Goal: Information Seeking & Learning: Compare options

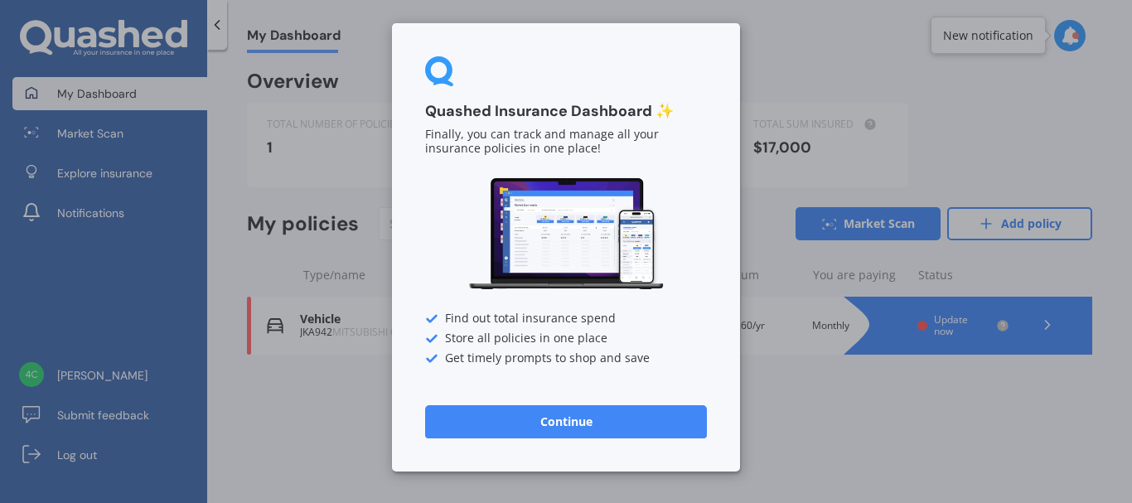
click at [811, 388] on div "Quashed Insurance Dashboard ✨ Finally, you can track and manage all your insura…" at bounding box center [566, 251] width 1132 height 503
click at [636, 433] on button "Continue" at bounding box center [566, 421] width 282 height 33
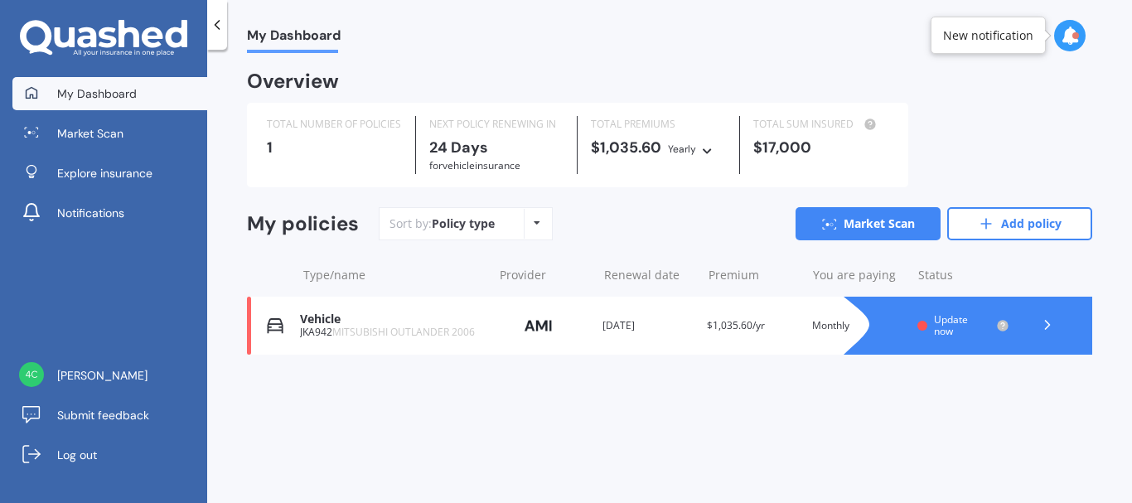
click at [536, 225] on icon at bounding box center [537, 223] width 7 height 10
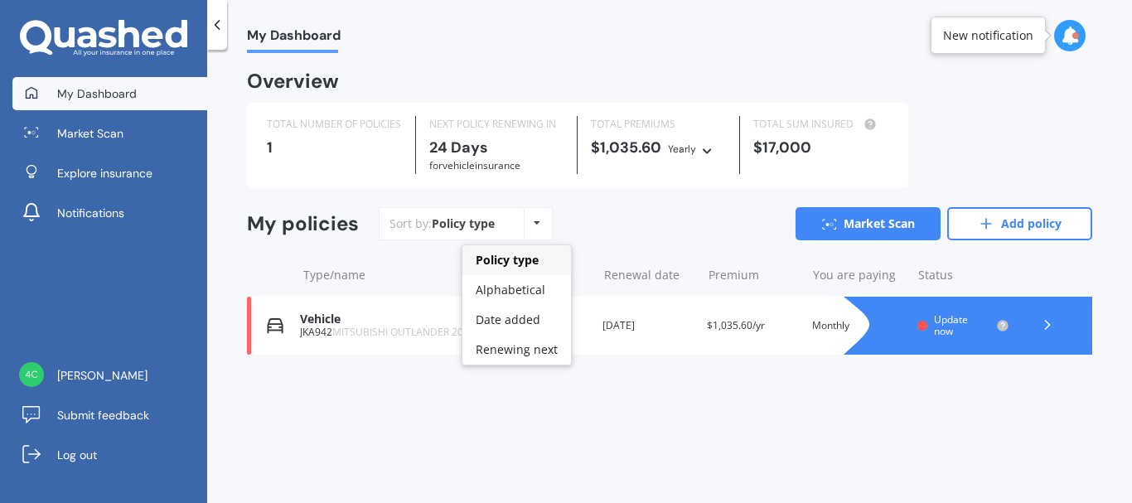
click at [536, 225] on icon at bounding box center [537, 223] width 7 height 10
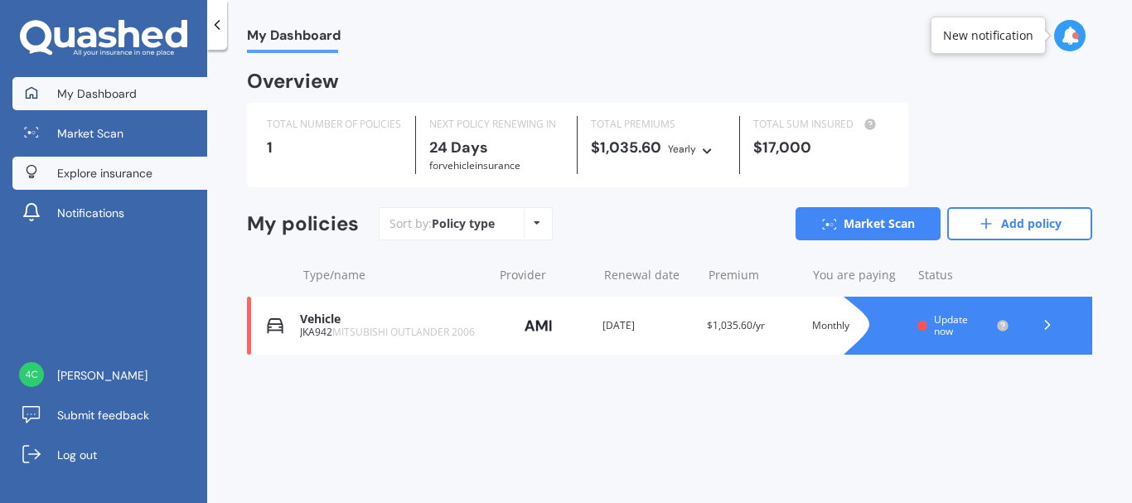
click at [100, 177] on span "Explore insurance" at bounding box center [104, 173] width 95 height 17
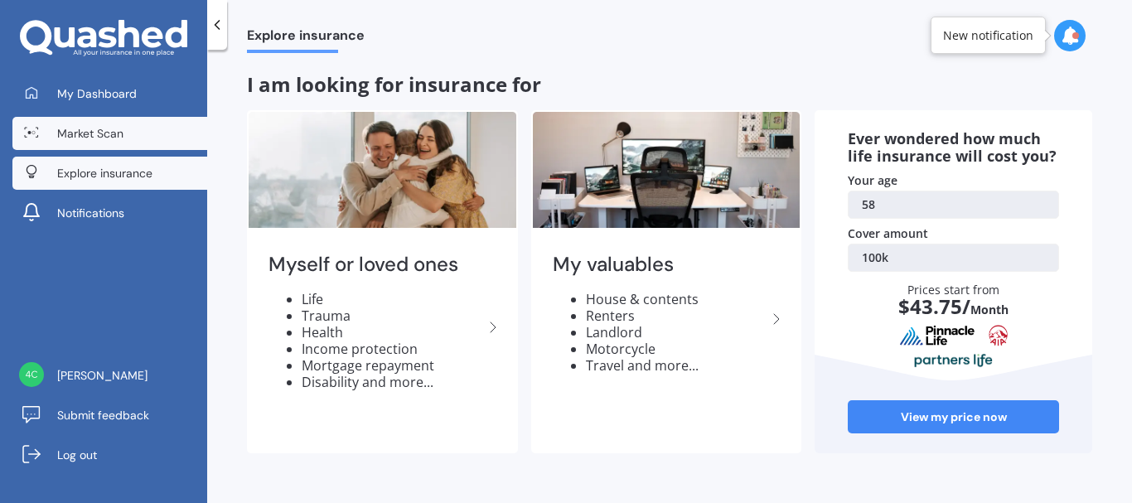
click at [99, 134] on span "Market Scan" at bounding box center [90, 133] width 66 height 17
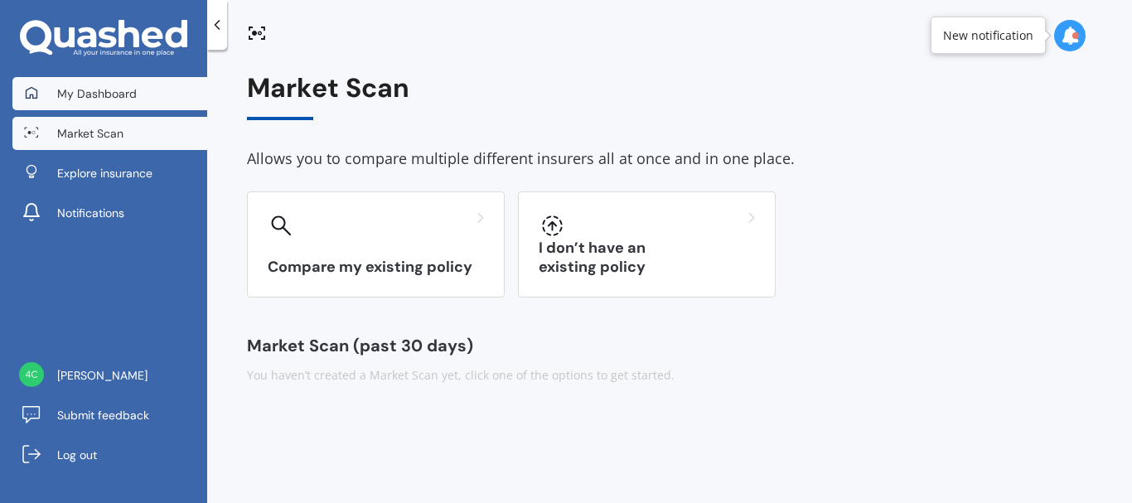
click at [110, 100] on span "My Dashboard" at bounding box center [97, 93] width 80 height 17
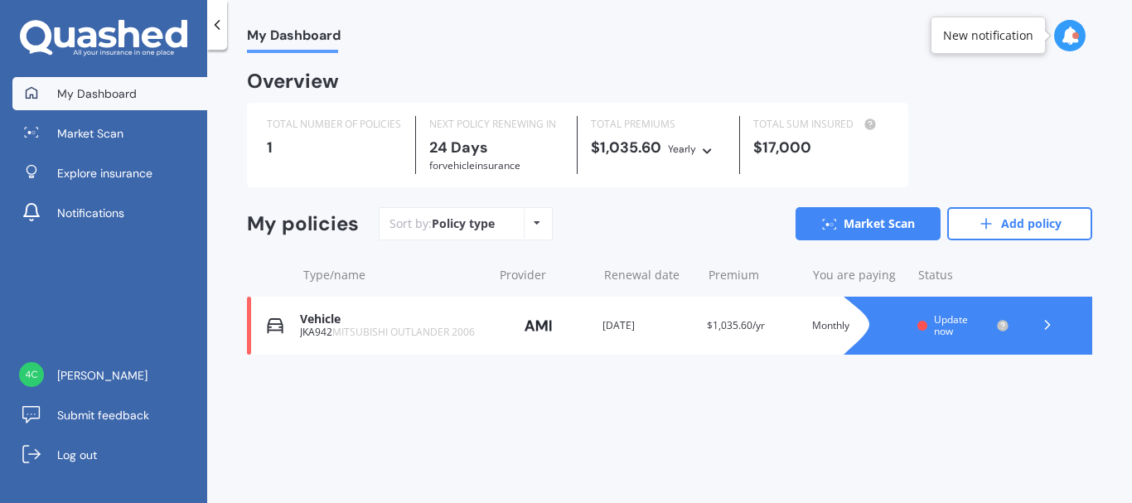
click at [1047, 323] on polyline at bounding box center [1048, 325] width 4 height 8
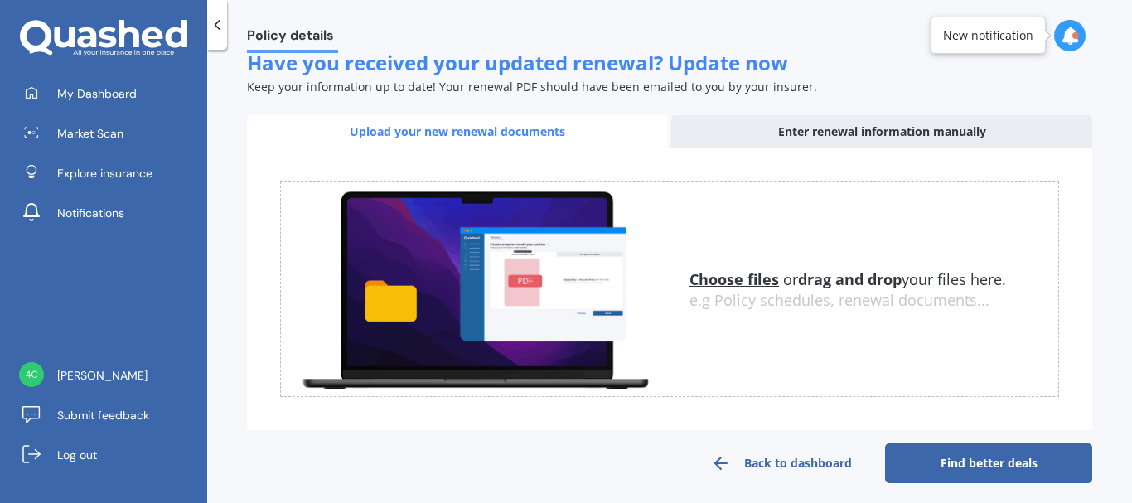
scroll to position [258, 0]
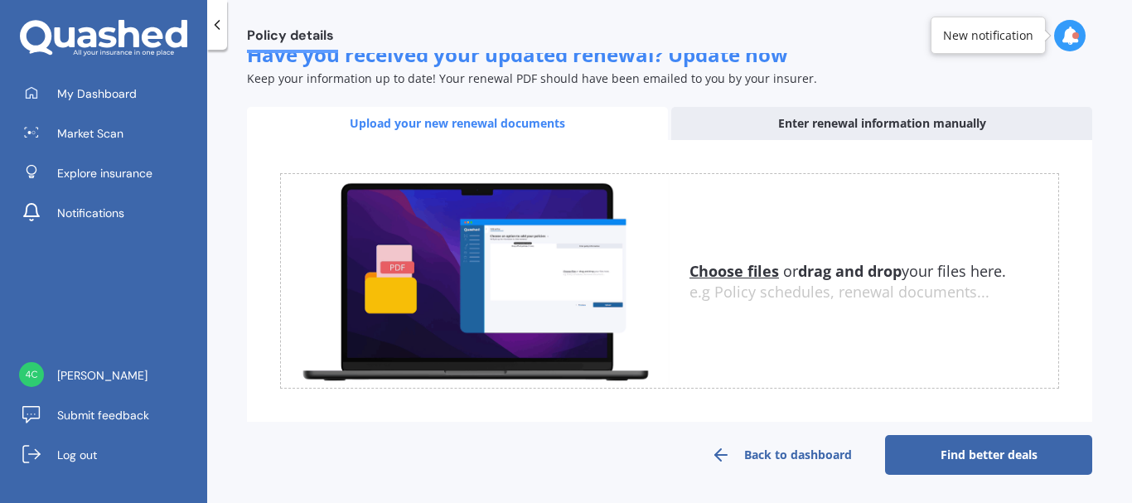
click at [994, 455] on link "Find better deals" at bounding box center [988, 455] width 207 height 40
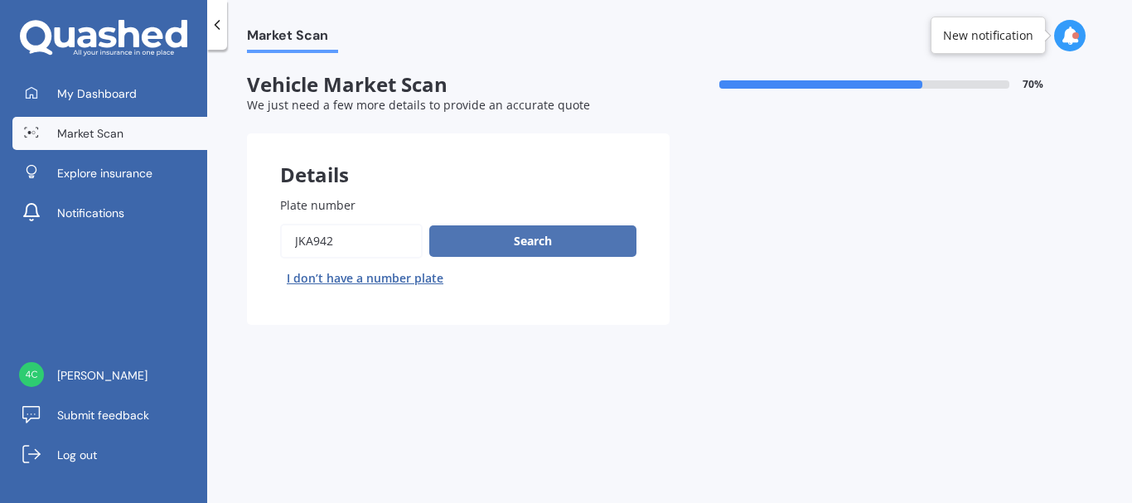
click at [541, 242] on button "Search" at bounding box center [532, 240] width 207 height 31
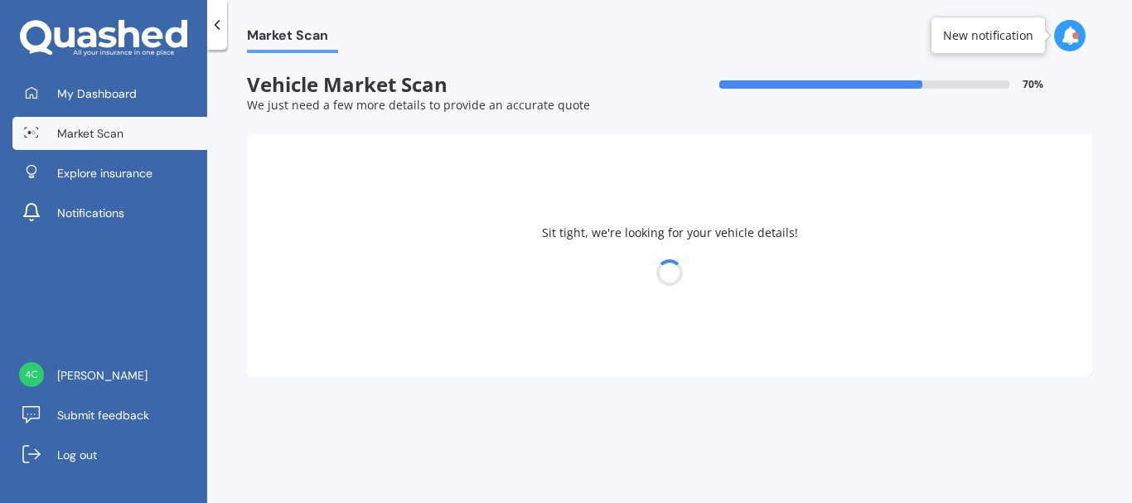
select select "MITSUBISHI"
select select "OUTLANDER"
select select "30"
select select "09"
select select "1967"
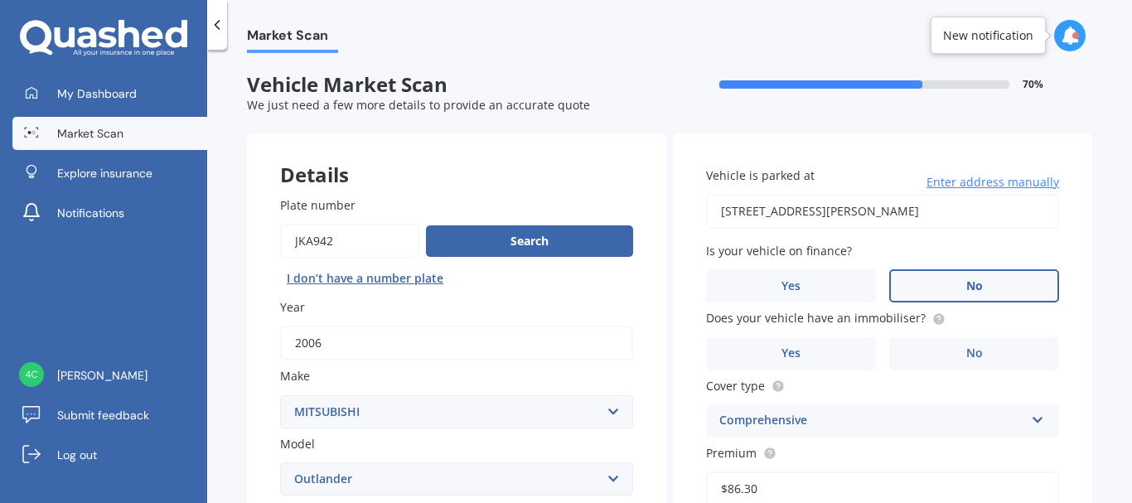
click at [986, 287] on label "No" at bounding box center [974, 285] width 170 height 33
click at [0, 0] on input "No" at bounding box center [0, 0] width 0 height 0
click at [966, 358] on span "No" at bounding box center [974, 353] width 17 height 14
click at [0, 0] on input "No" at bounding box center [0, 0] width 0 height 0
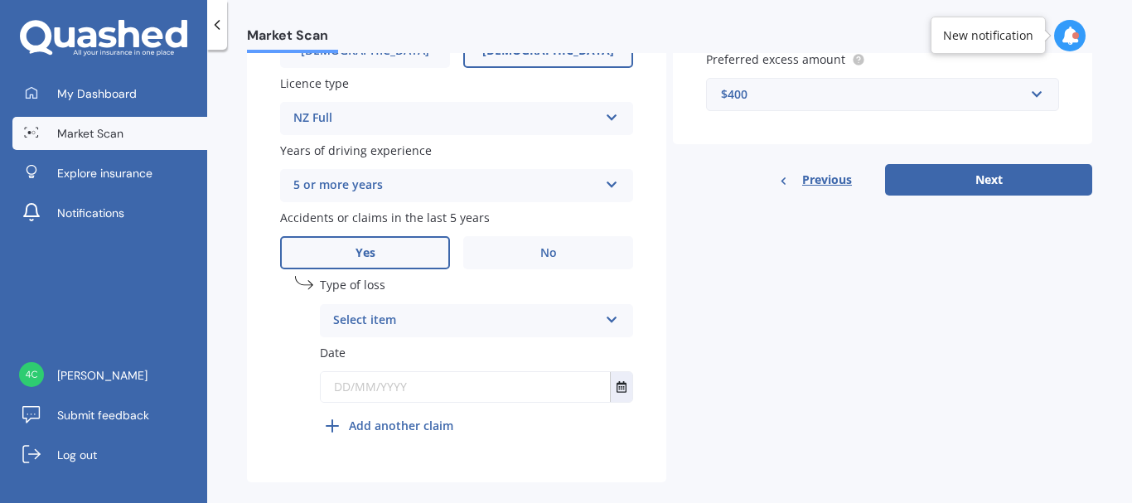
scroll to position [652, 0]
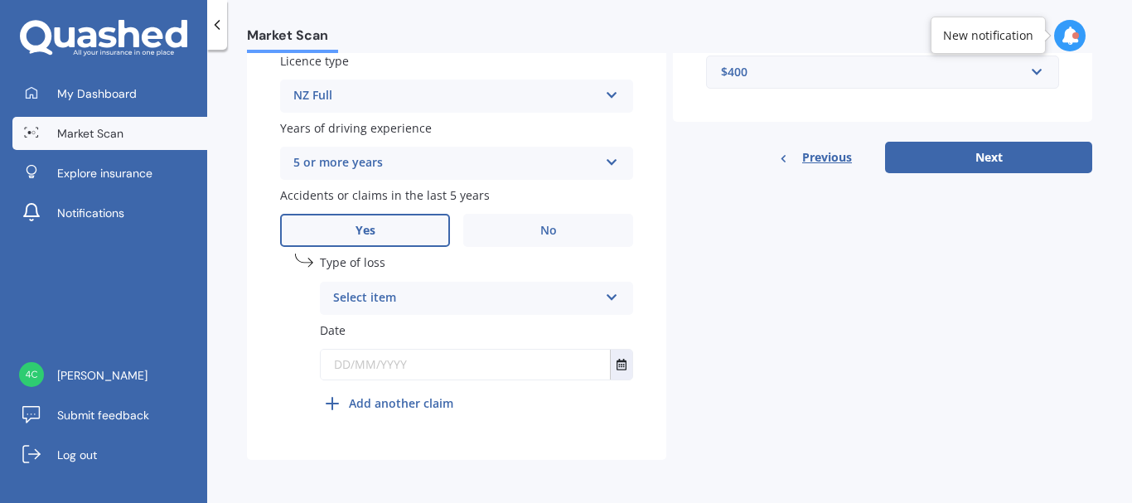
click at [607, 295] on icon at bounding box center [612, 294] width 14 height 12
click at [588, 331] on div "At fault accident" at bounding box center [477, 331] width 312 height 30
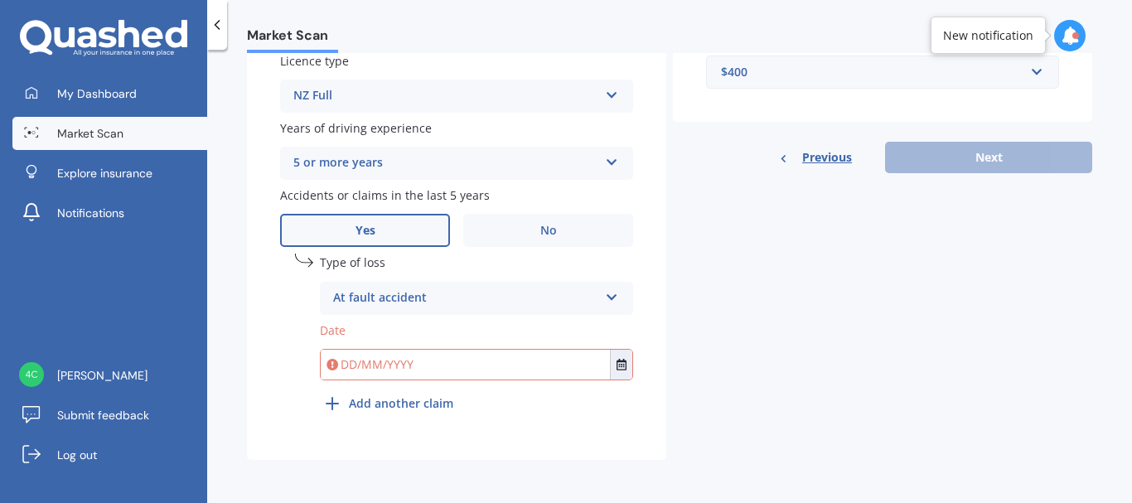
click at [950, 160] on div "Previous Next" at bounding box center [882, 157] width 419 height 31
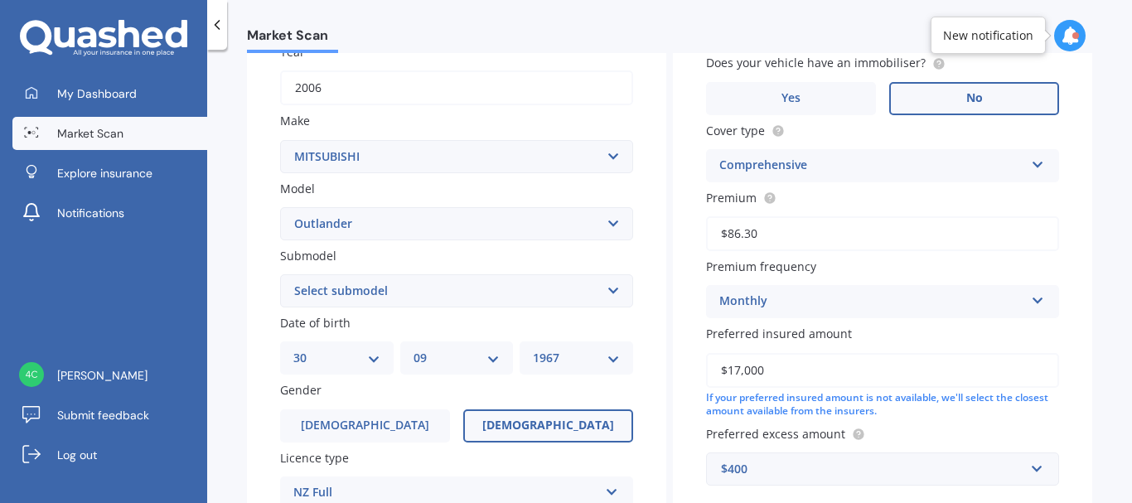
scroll to position [0, 0]
